Goal: Book appointment/travel/reservation

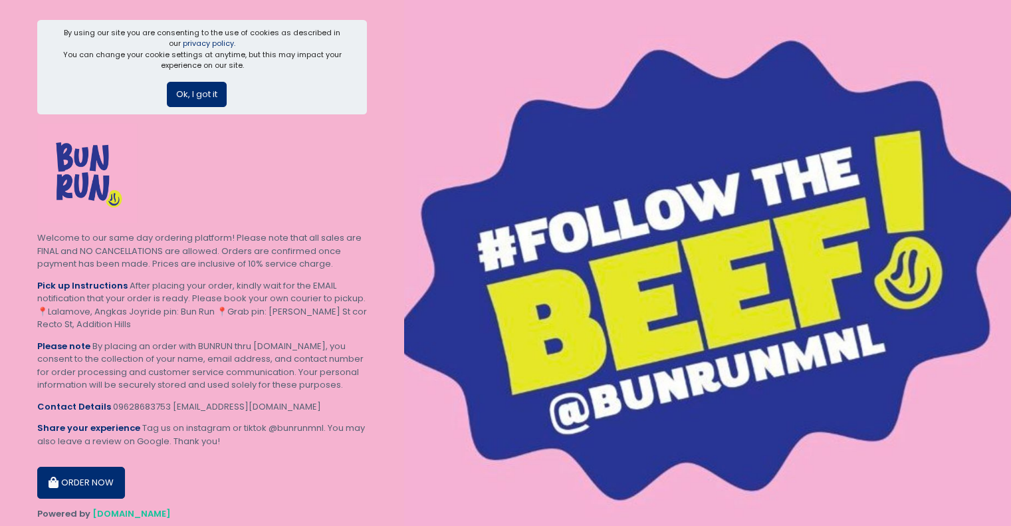
click at [73, 483] on button "ORDER NOW" at bounding box center [81, 483] width 88 height 32
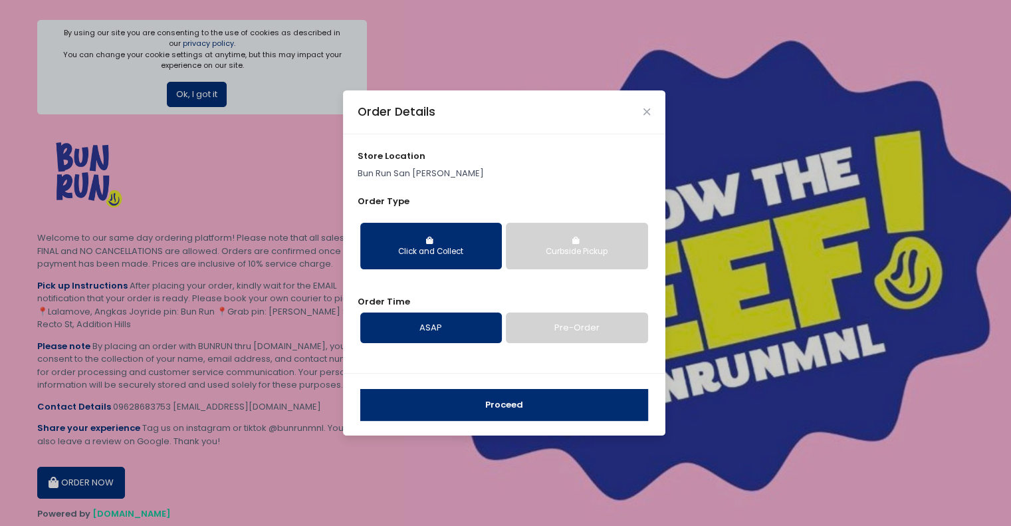
click at [554, 332] on link "Pre-Order" at bounding box center [577, 327] width 142 height 31
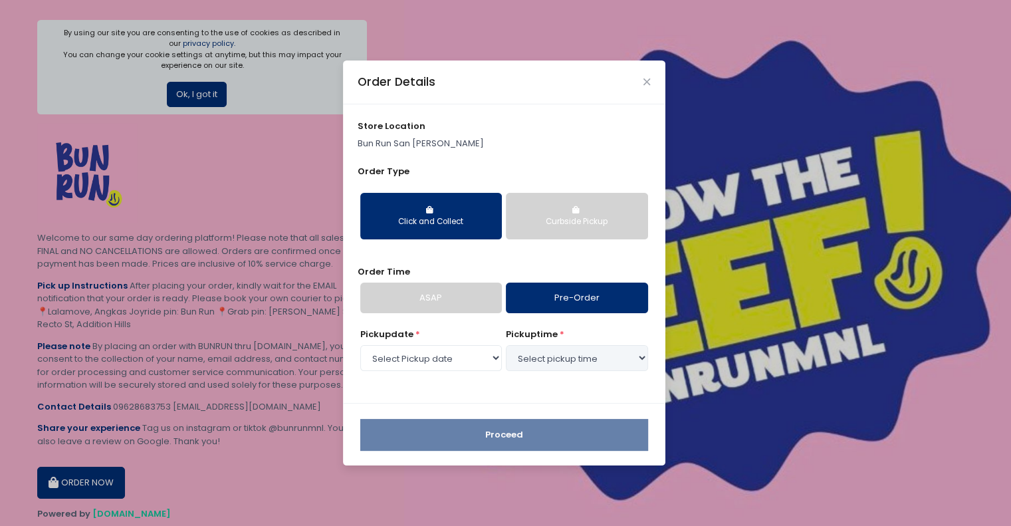
select select "[DATE]"
click at [578, 227] on div "Curbside Pickup" at bounding box center [576, 222] width 123 height 12
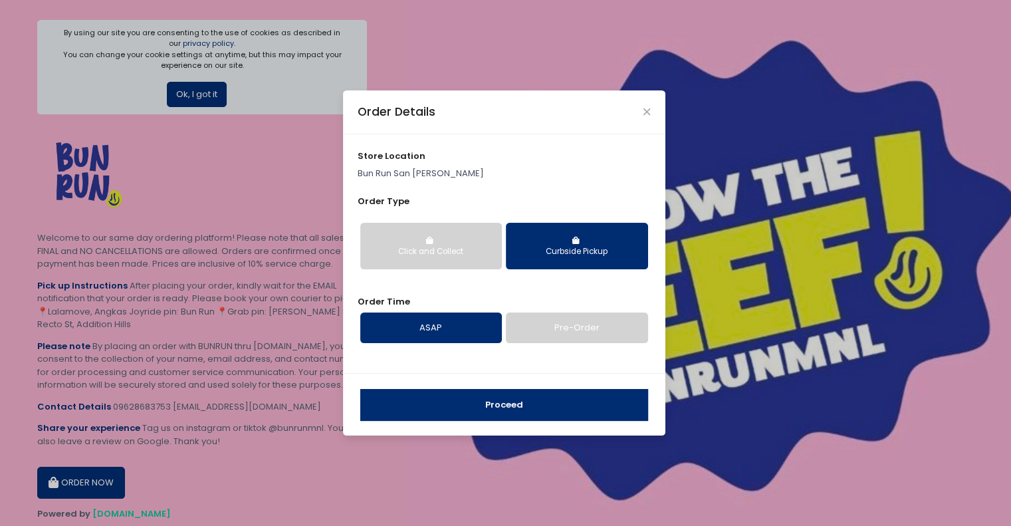
click at [451, 237] on button "Click and Collect" at bounding box center [431, 246] width 142 height 47
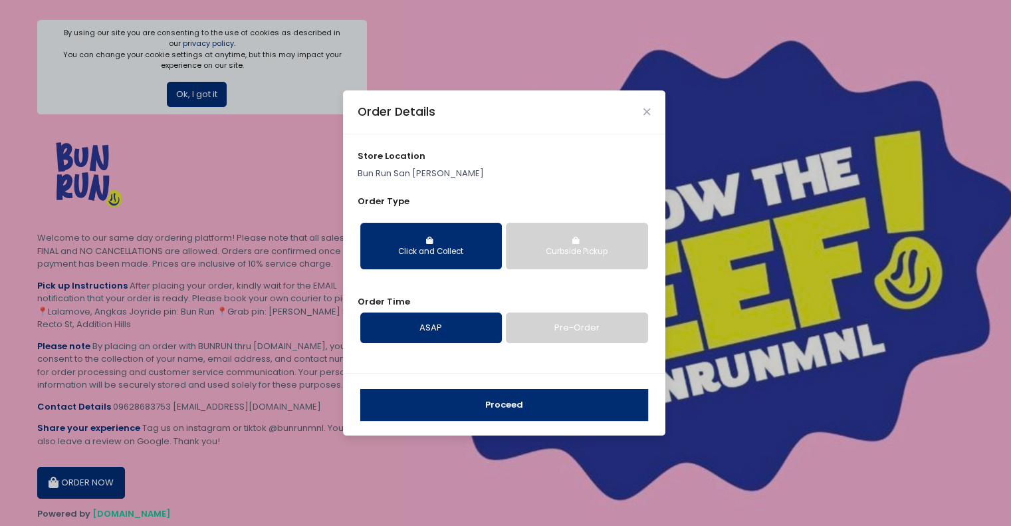
click at [558, 326] on link "Pre-Order" at bounding box center [577, 327] width 142 height 31
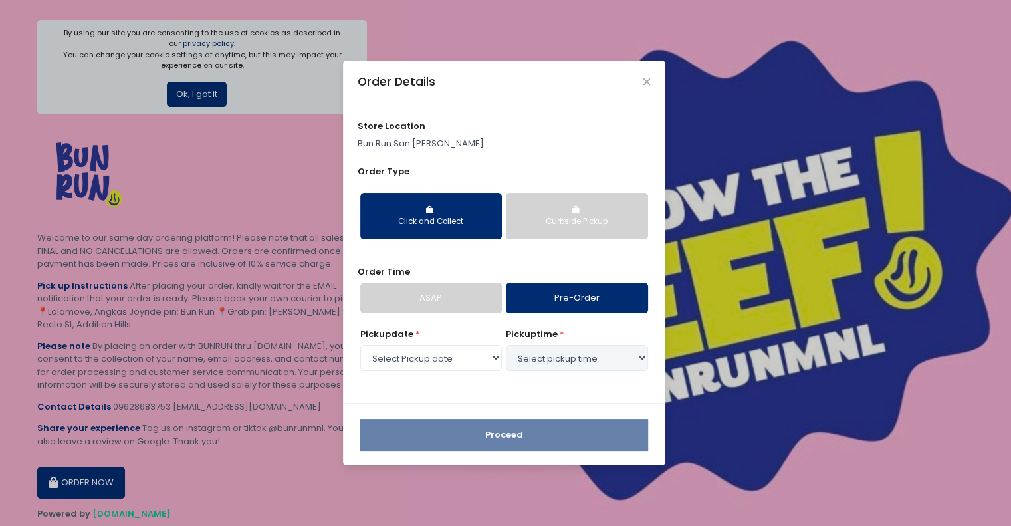
select select "[DATE]"
click at [554, 366] on select "Select pickup time 01:00 PM - 01:30 PM 01:30 PM - 02:00 PM 02:00 PM - 02:30 PM …" at bounding box center [577, 357] width 142 height 25
select select "16:00"
click at [506, 345] on select "Select pickup time 01:00 PM - 01:30 PM 01:30 PM - 02:00 PM 02:00 PM - 02:30 PM …" at bounding box center [577, 357] width 142 height 25
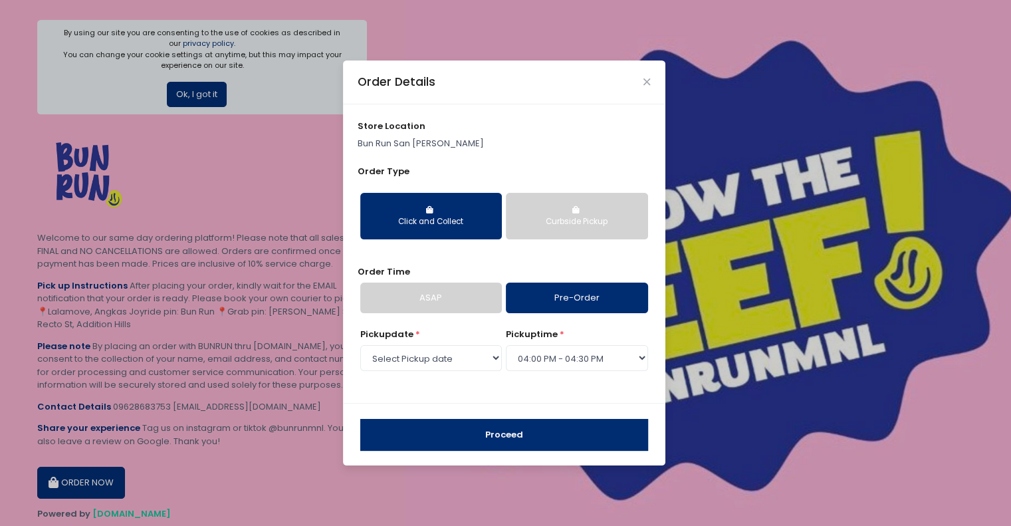
click at [509, 433] on button "Proceed" at bounding box center [504, 435] width 288 height 32
